Goal: Task Accomplishment & Management: Manage account settings

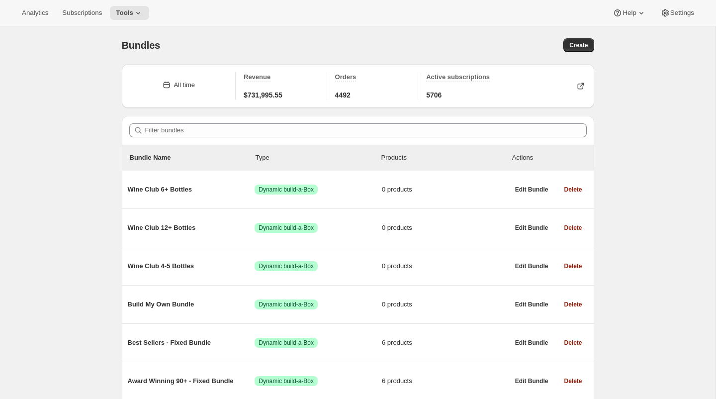
click at [323, 45] on div "Bundles" at bounding box center [240, 45] width 236 height 14
click at [323, 34] on div "Bundles. This page is ready Bundles Create" at bounding box center [358, 45] width 472 height 38
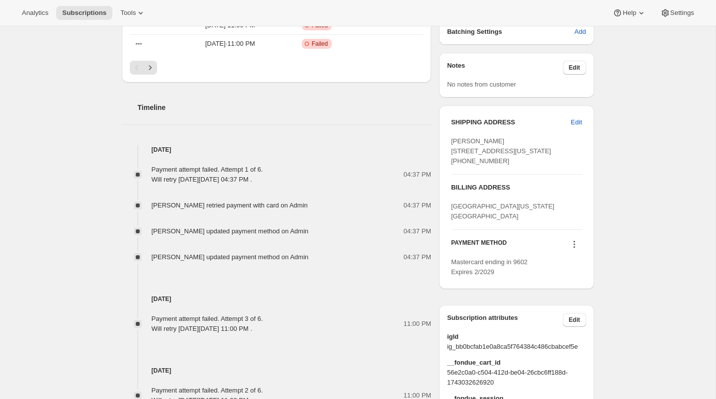
scroll to position [434, 0]
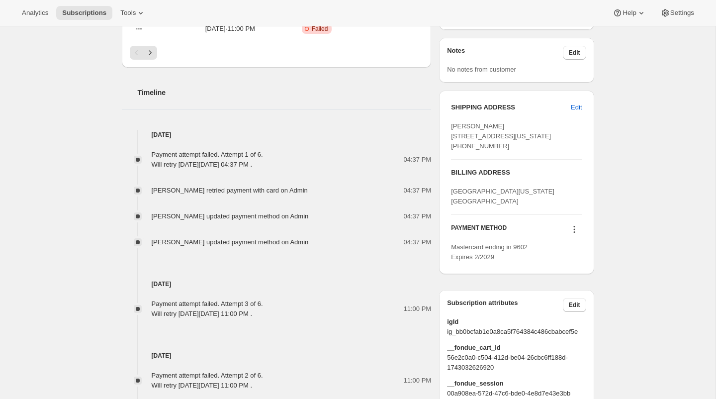
click at [572, 234] on icon at bounding box center [574, 229] width 10 height 10
click at [563, 291] on span "Select payment method" at bounding box center [571, 292] width 68 height 7
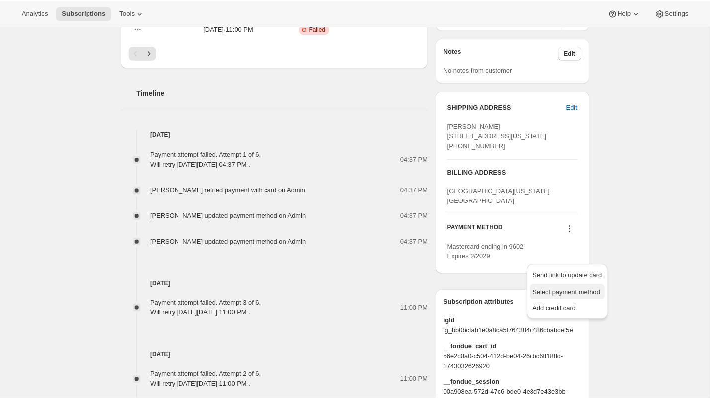
scroll to position [0, 0]
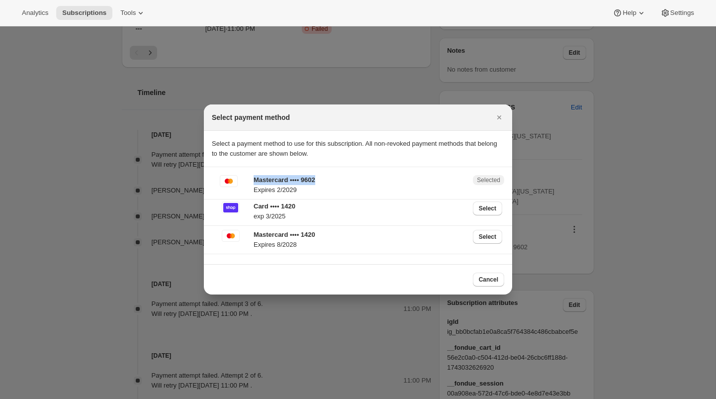
drag, startPoint x: 344, startPoint y: 181, endPoint x: 236, endPoint y: 181, distance: 107.8
click at [236, 181] on div "Mastercard •••• 9602 Expires 2/2029 Selected" at bounding box center [358, 187] width 292 height 24
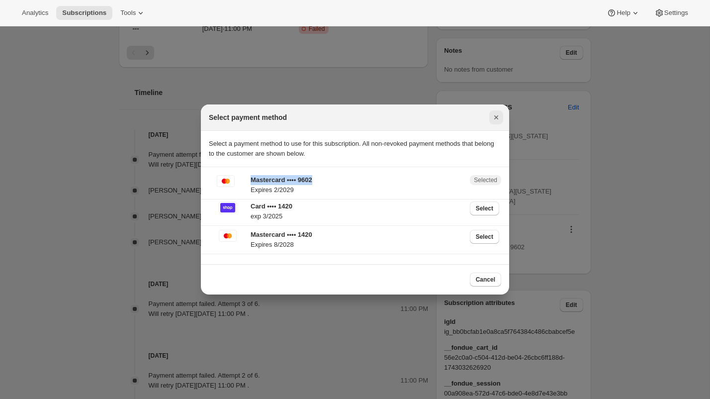
click at [498, 120] on icon "Close" at bounding box center [496, 117] width 10 height 10
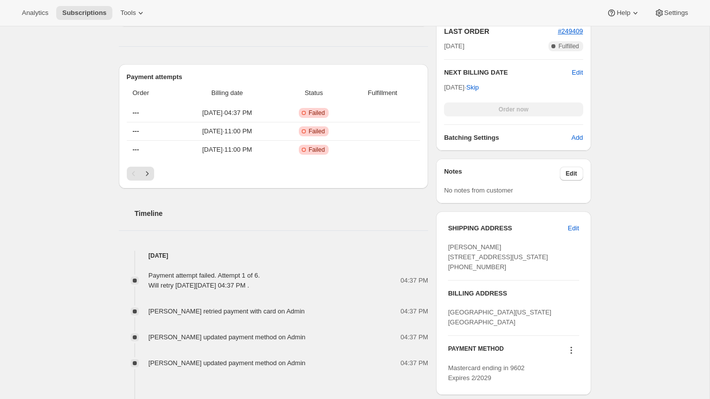
scroll to position [278, 0]
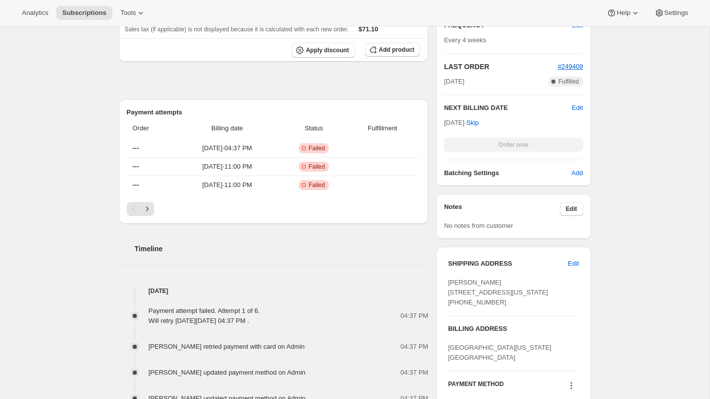
click at [82, 163] on div "Subscription #12972163347. This page is ready Subscription #12972163347 Success…" at bounding box center [354, 300] width 709 height 1105
